Goal: Task Accomplishment & Management: Use online tool/utility

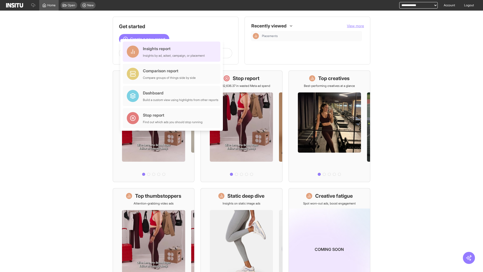
click at [173, 52] on div "Insights report Insights by ad, adset, campaign, or placement" at bounding box center [174, 52] width 62 height 12
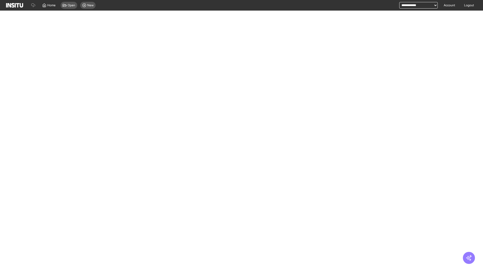
select select "**"
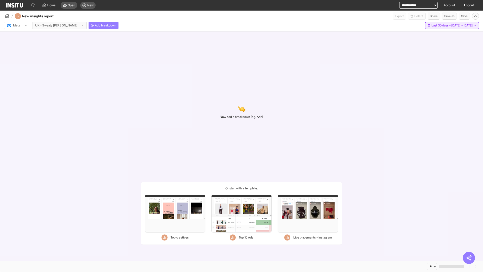
click at [445, 25] on span "Last 30 days - [DATE] - [DATE]" at bounding box center [451, 25] width 41 height 4
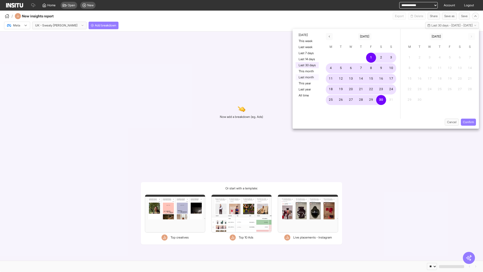
click at [307, 77] on button "Last month" at bounding box center [307, 77] width 23 height 6
